Goal: Navigation & Orientation: Find specific page/section

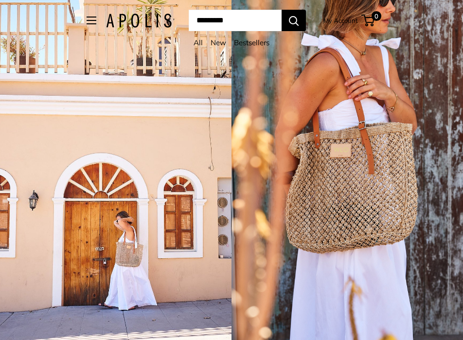
click at [195, 42] on link "All" at bounding box center [198, 42] width 9 height 9
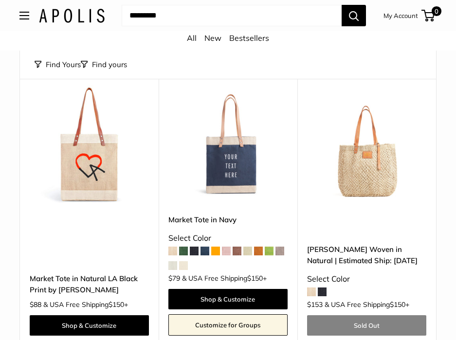
scroll to position [4474, 0]
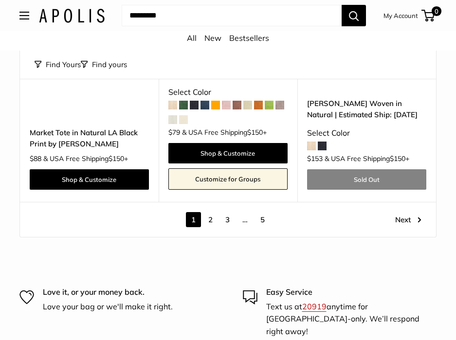
click at [211, 212] on link "2" at bounding box center [210, 219] width 15 height 15
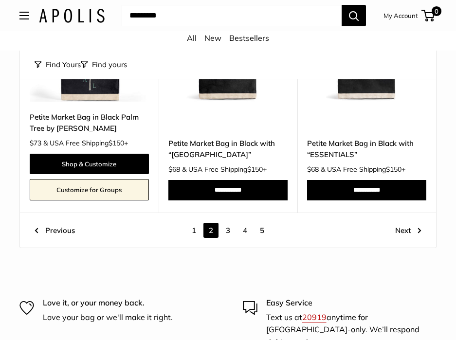
scroll to position [4354, 0]
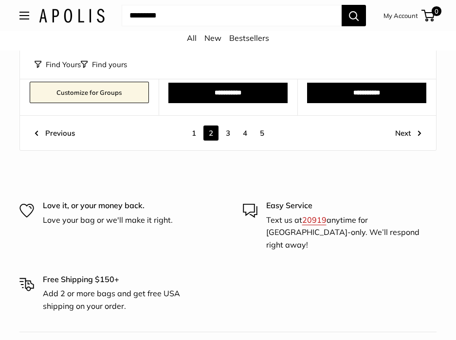
click at [231, 125] on link "3" at bounding box center [227, 132] width 15 height 15
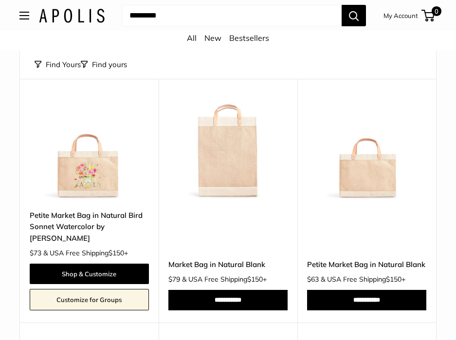
scroll to position [2749, 0]
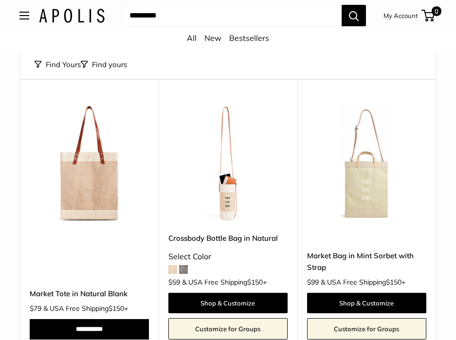
drag, startPoint x: 423, startPoint y: 178, endPoint x: 447, endPoint y: 142, distance: 43.8
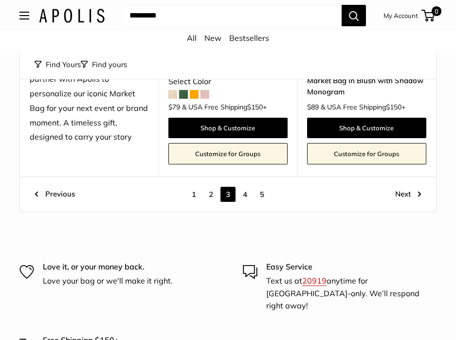
scroll to position [4354, 0]
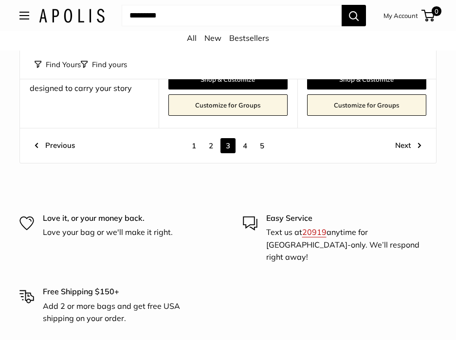
click at [244, 138] on link "4" at bounding box center [244, 145] width 15 height 15
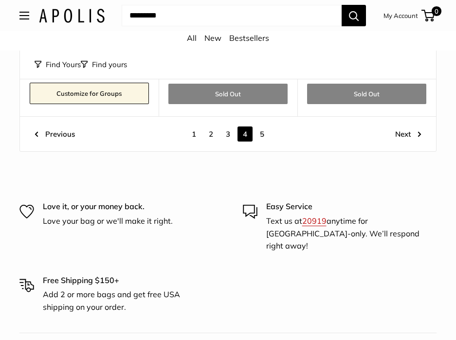
scroll to position [4305, 0]
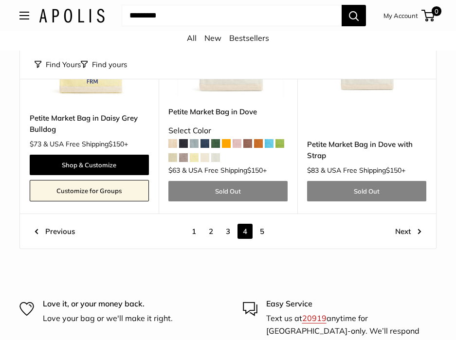
click at [265, 224] on link "5" at bounding box center [261, 231] width 15 height 15
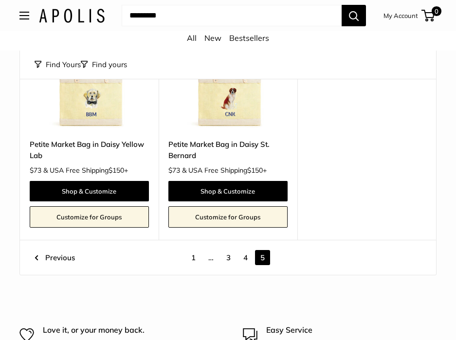
scroll to position [220, 0]
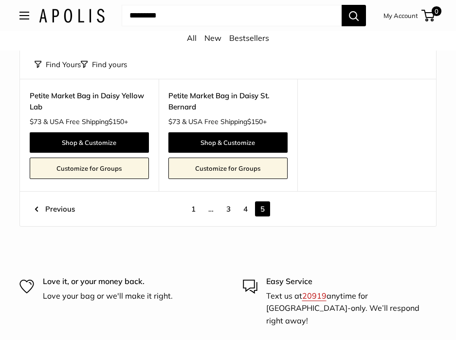
click at [243, 211] on link "4" at bounding box center [245, 208] width 15 height 15
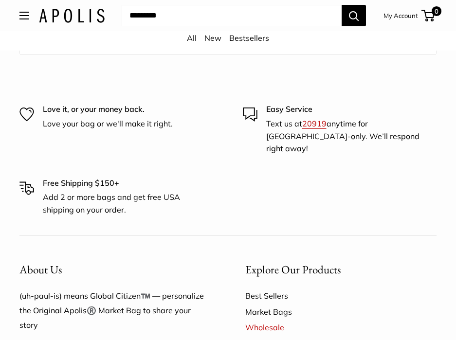
scroll to position [4305, 0]
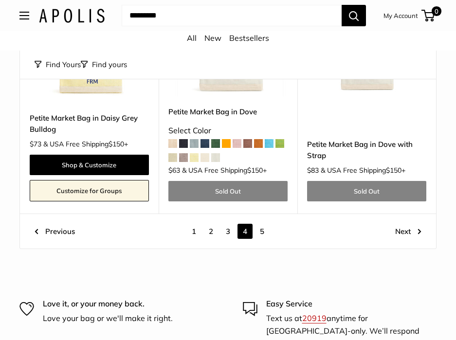
click at [226, 224] on link "3" at bounding box center [227, 231] width 15 height 15
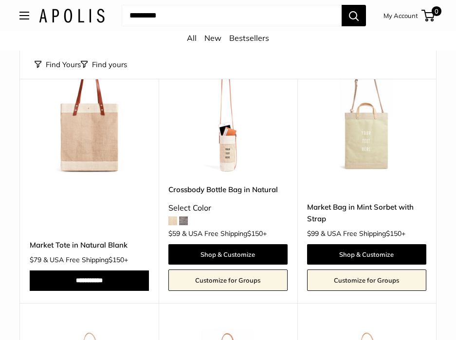
scroll to position [2992, 0]
